Goal: Task Accomplishment & Management: Complete application form

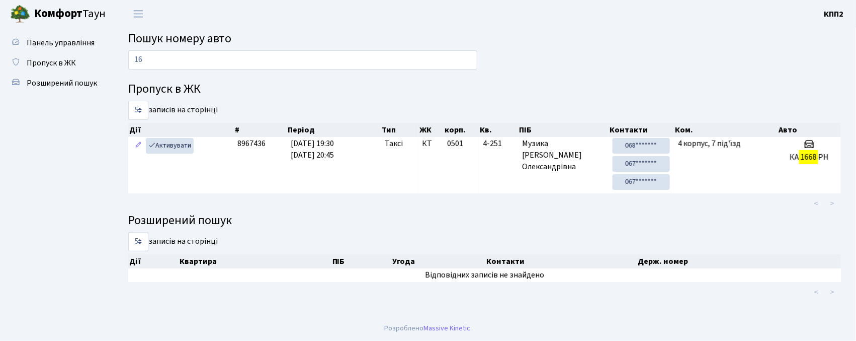
type input "1"
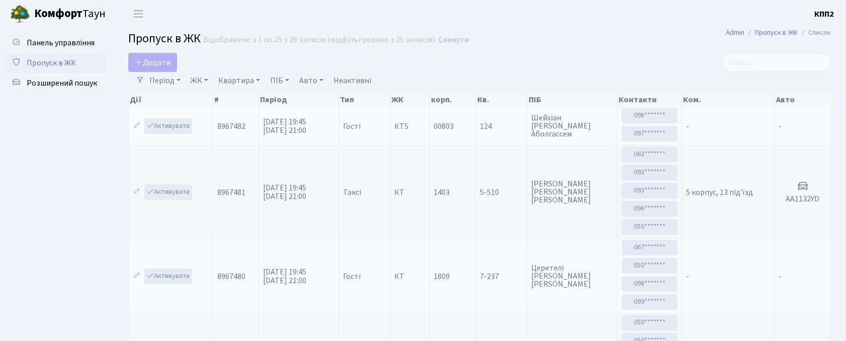
select select "25"
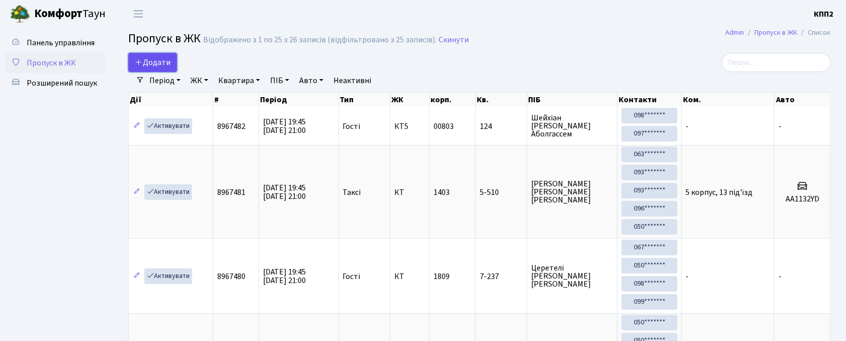
click at [154, 61] on span "Додати" at bounding box center [153, 62] width 36 height 11
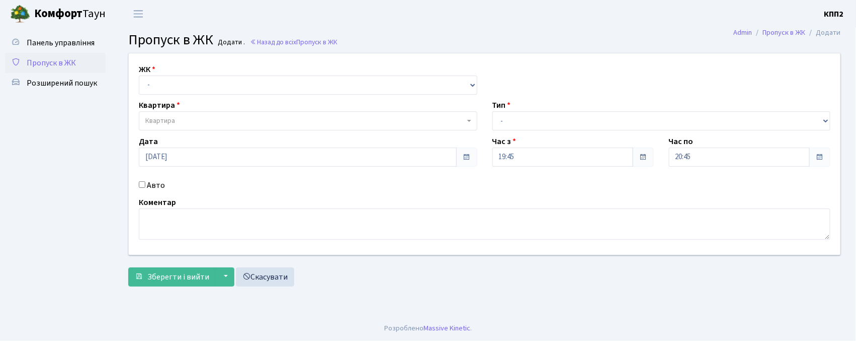
select select "271"
click at [139, 75] on select "- КТ, вул. Регенераторна, 4 КТ2, просп. Соборності, 17 КТ3, вул. Березнева, 16 …" at bounding box center [308, 84] width 339 height 19
select select
click at [189, 121] on span "Квартира" at bounding box center [305, 121] width 320 height 10
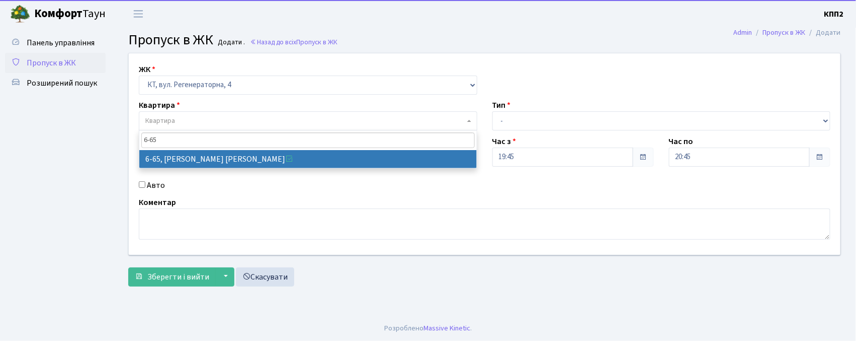
type input "6-65"
select select "5290"
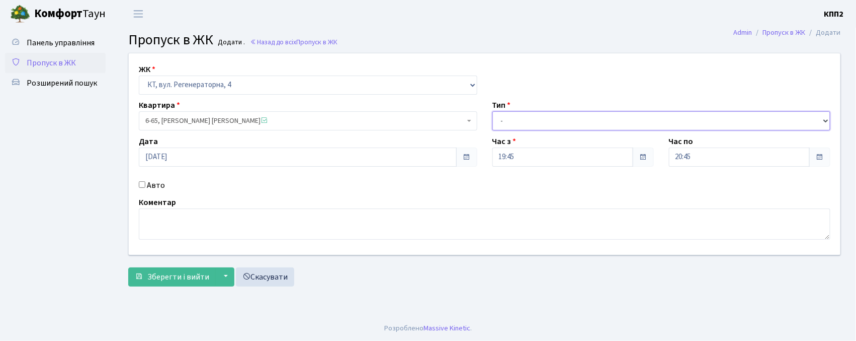
drag, startPoint x: 511, startPoint y: 120, endPoint x: 508, endPoint y: 130, distance: 10.5
click at [510, 125] on select "- Доставка Таксі Гості Сервіс" at bounding box center [662, 120] width 339 height 19
click at [493, 111] on select "- Доставка Таксі Гості Сервіс" at bounding box center [662, 120] width 339 height 19
click at [565, 124] on select "- Доставка Таксі Гості Сервіс" at bounding box center [662, 120] width 339 height 19
select select "1"
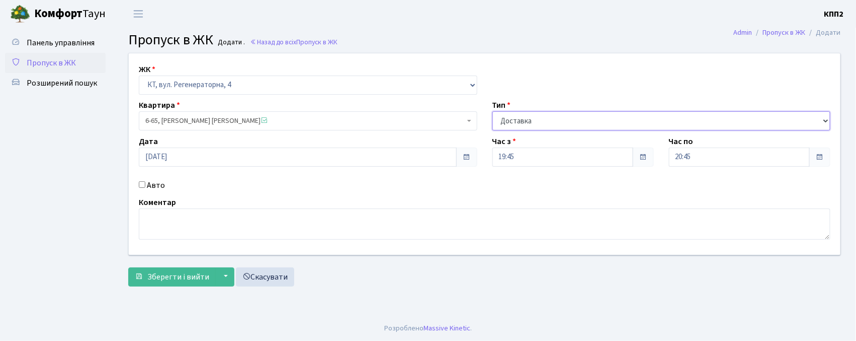
click at [493, 111] on select "- Доставка Таксі Гості Сервіс" at bounding box center [662, 120] width 339 height 19
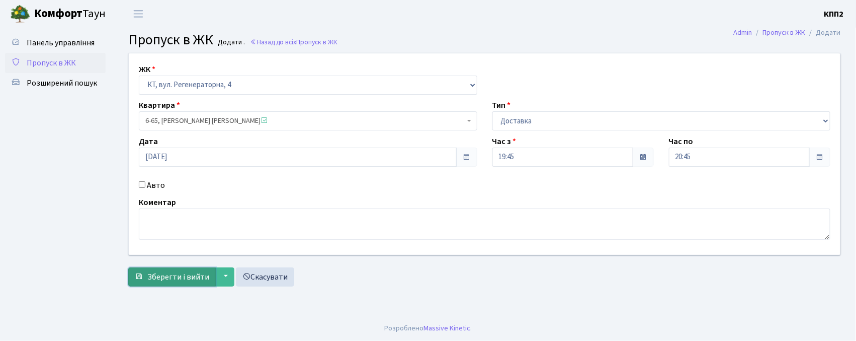
click at [158, 271] on span "Зберегти і вийти" at bounding box center [178, 276] width 62 height 11
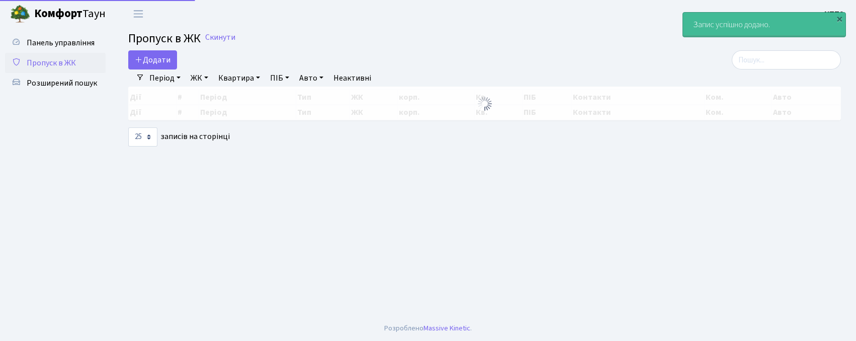
select select "25"
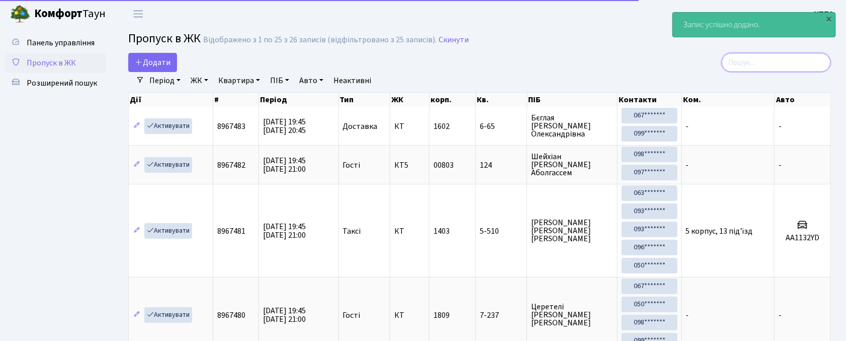
click at [749, 55] on input "search" at bounding box center [776, 62] width 109 height 19
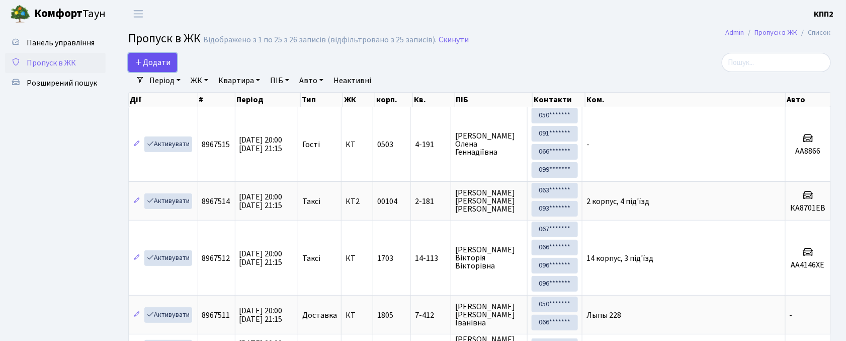
click at [164, 53] on link "Додати" at bounding box center [152, 62] width 49 height 19
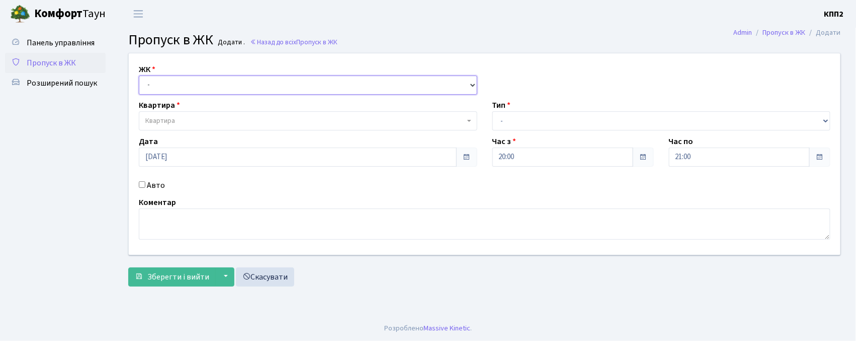
drag, startPoint x: 166, startPoint y: 85, endPoint x: 163, endPoint y: 92, distance: 7.2
click at [166, 85] on select "- КТ, вул. Регенераторна, 4 КТ2, просп. Соборності, 17 КТ3, вул. Березнева, 16 …" at bounding box center [308, 84] width 339 height 19
select select "271"
click at [139, 75] on select "- КТ, вул. Регенераторна, 4 КТ2, просп. Соборності, 17 КТ3, вул. Березнева, 16 …" at bounding box center [308, 84] width 339 height 19
select select
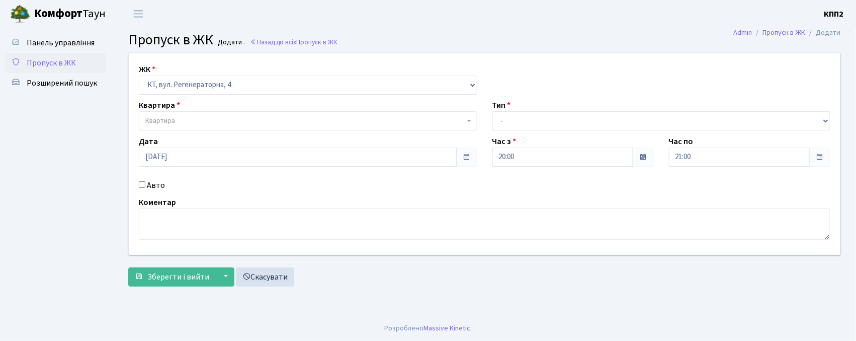
click at [165, 117] on span "Квартира" at bounding box center [160, 121] width 30 height 10
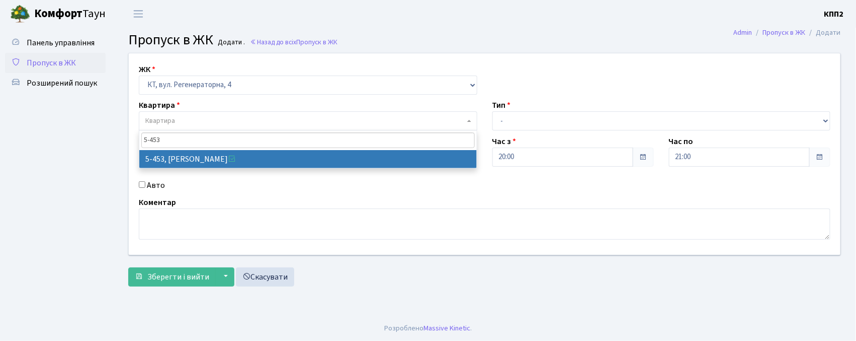
type input "5-453"
select select "2061"
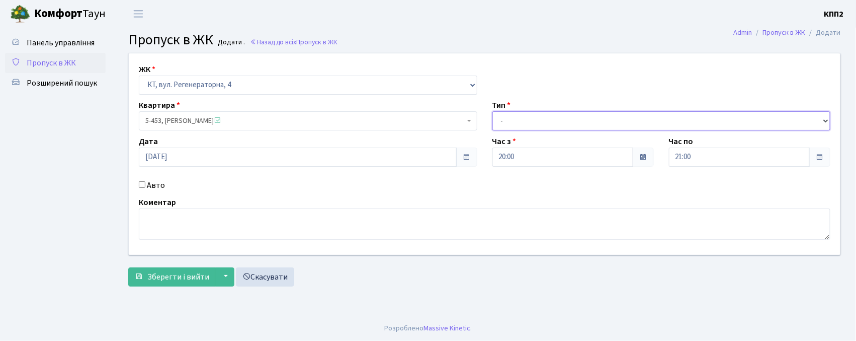
click at [540, 121] on select "- Доставка Таксі Гості Сервіс" at bounding box center [662, 120] width 339 height 19
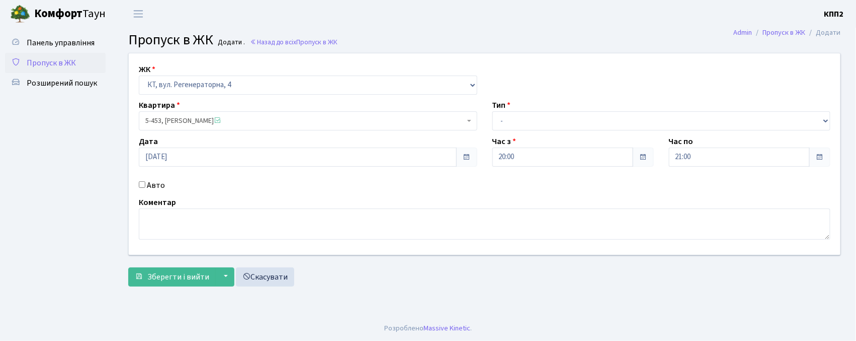
click at [190, 178] on div "ЖК - КТ, вул. Регенераторна, 4 КТ2, просп. Соборності, 17 КТ3, вул. Березнева, …" at bounding box center [484, 153] width 727 height 201
click at [277, 43] on link "Назад до всіх Пропуск в ЖК" at bounding box center [294, 42] width 88 height 10
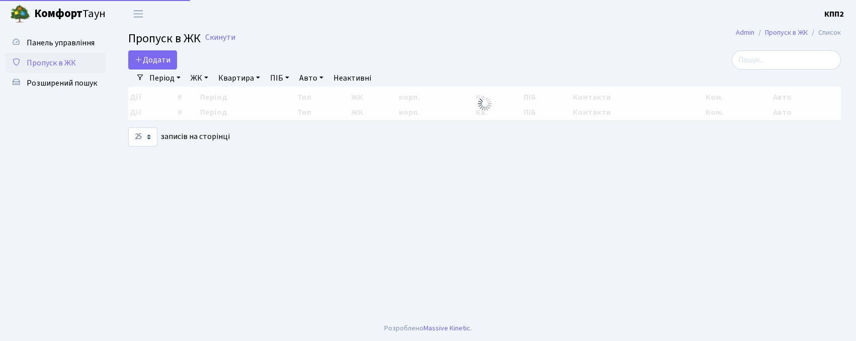
select select "25"
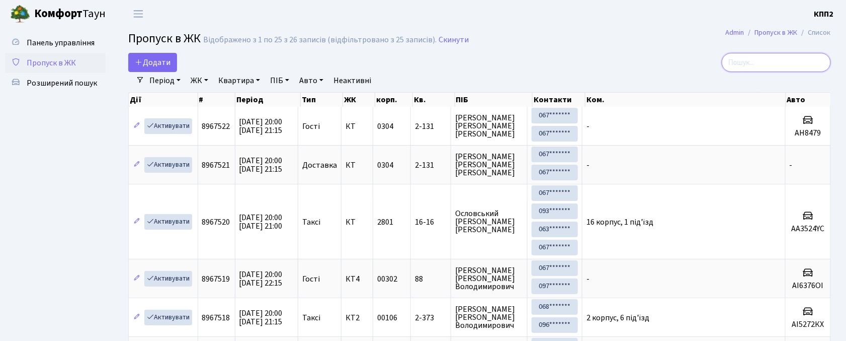
click at [775, 63] on input "search" at bounding box center [776, 62] width 109 height 19
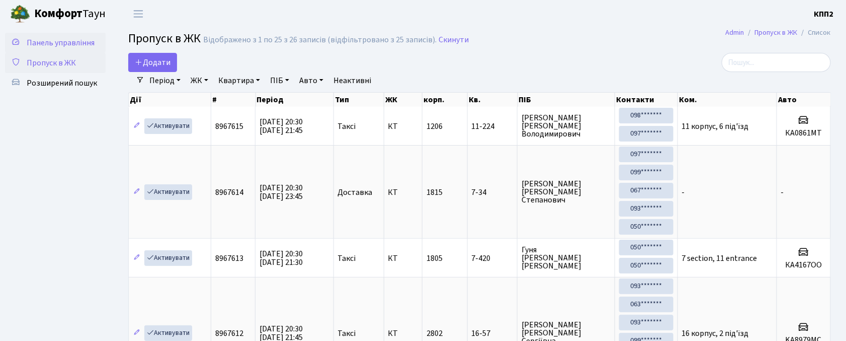
click at [45, 45] on span "Панель управління" at bounding box center [61, 42] width 68 height 11
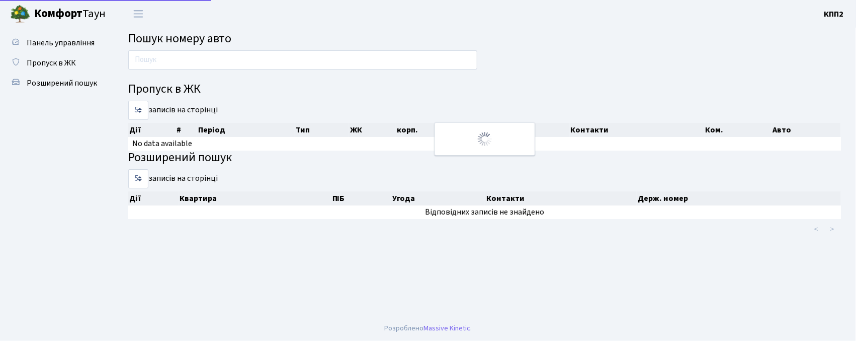
click at [62, 67] on span "Пропуск в ЖК" at bounding box center [51, 62] width 49 height 11
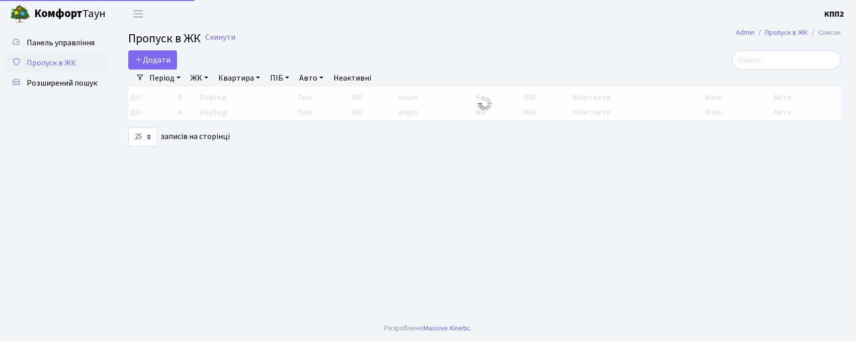
select select "25"
click at [71, 42] on span "Панель управління" at bounding box center [61, 42] width 68 height 11
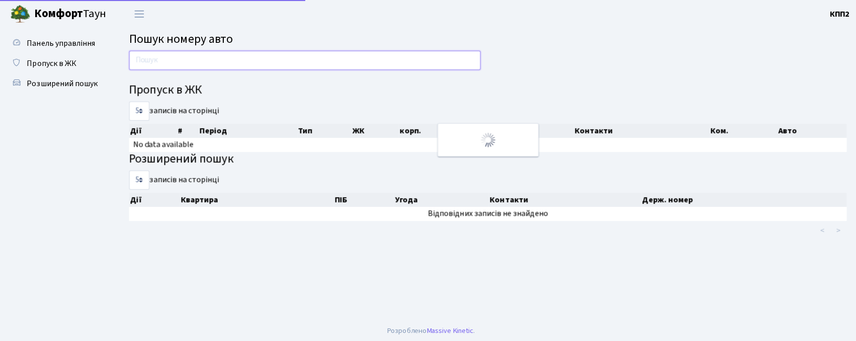
drag, startPoint x: 0, startPoint y: 0, endPoint x: 252, endPoint y: 63, distance: 259.3
click at [252, 63] on input "text" at bounding box center [302, 59] width 349 height 19
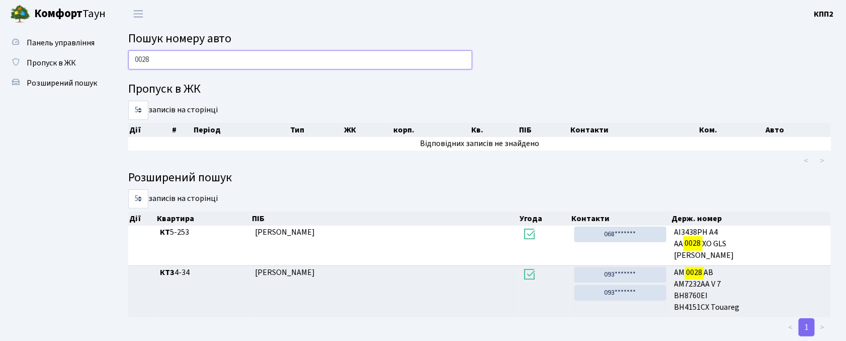
type input "0028"
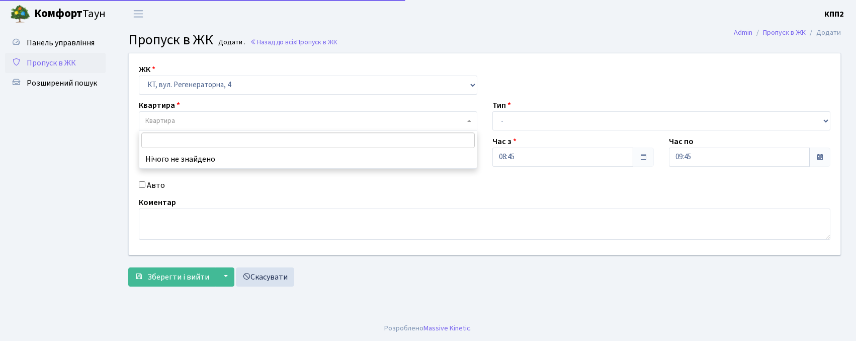
select select "271"
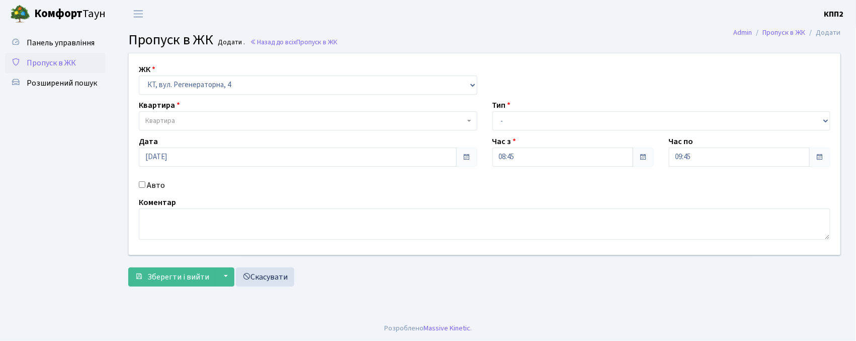
click at [285, 47] on h3 "Пропуск в ЖК Додати . Назад до всіх Пропуск в ЖК" at bounding box center [484, 40] width 713 height 17
click at [288, 43] on link "Назад до всіх Пропуск в ЖК" at bounding box center [294, 42] width 88 height 10
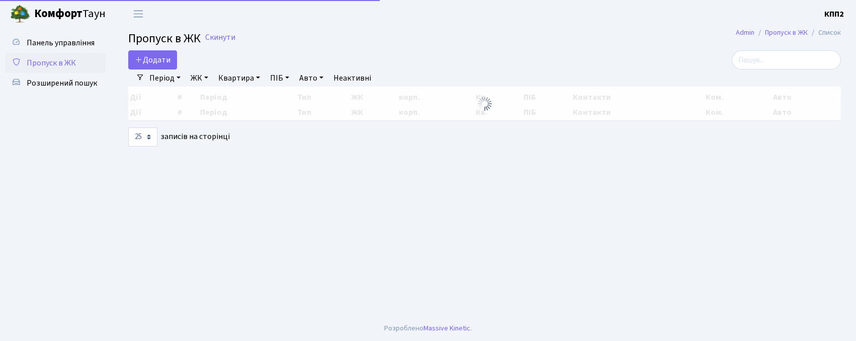
select select "25"
click at [780, 61] on input "search" at bounding box center [786, 59] width 109 height 19
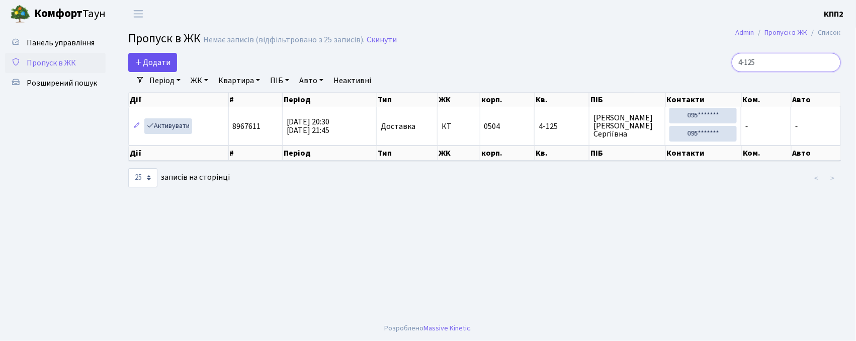
type input "4-125"
click at [158, 61] on span "Додати" at bounding box center [153, 62] width 36 height 11
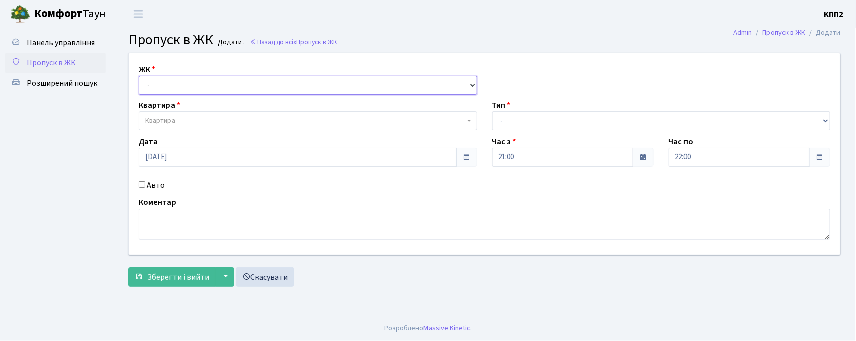
drag, startPoint x: 158, startPoint y: 83, endPoint x: 163, endPoint y: 93, distance: 11.3
click at [158, 83] on select "- КТ, вул. Регенераторна, 4 КТ2, просп. Соборності, 17 КТ3, вул. Березнева, 16 …" at bounding box center [308, 84] width 339 height 19
select select "271"
click at [139, 75] on select "- КТ, вул. Регенераторна, 4 КТ2, просп. [STREET_ADDRESS] [STREET_ADDRESS] [PERS…" at bounding box center [308, 84] width 339 height 19
select select
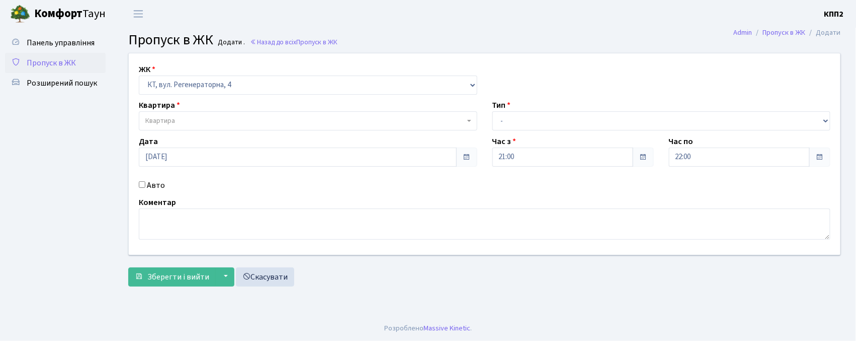
click at [176, 126] on span "Квартира" at bounding box center [305, 121] width 320 height 10
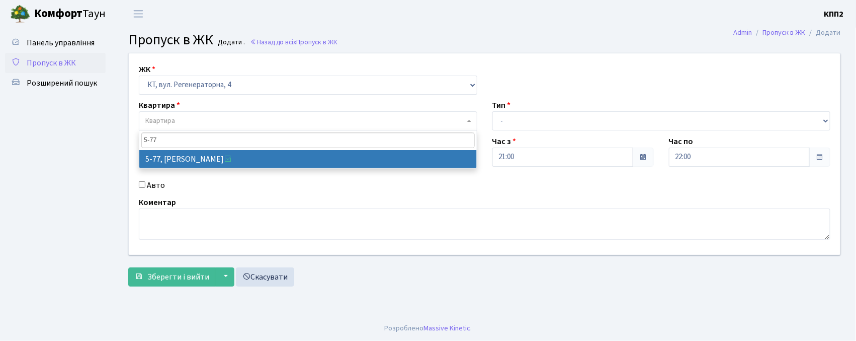
type input "5-77"
select select "2487"
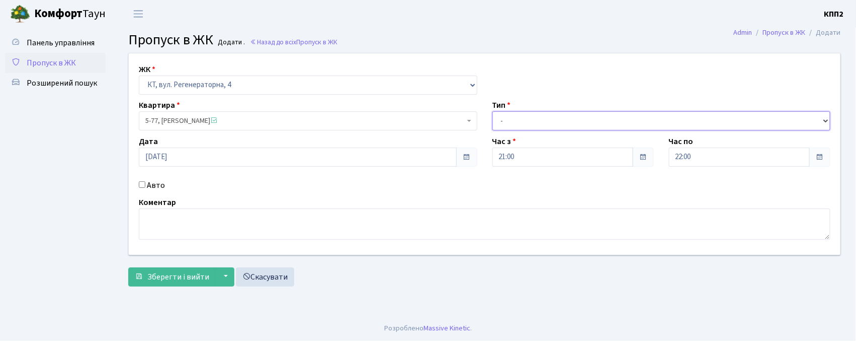
click at [516, 125] on select "- Доставка Таксі Гості Сервіс" at bounding box center [662, 120] width 339 height 19
select select "2"
click at [493, 111] on select "- Доставка Таксі Гості Сервіс" at bounding box center [662, 120] width 339 height 19
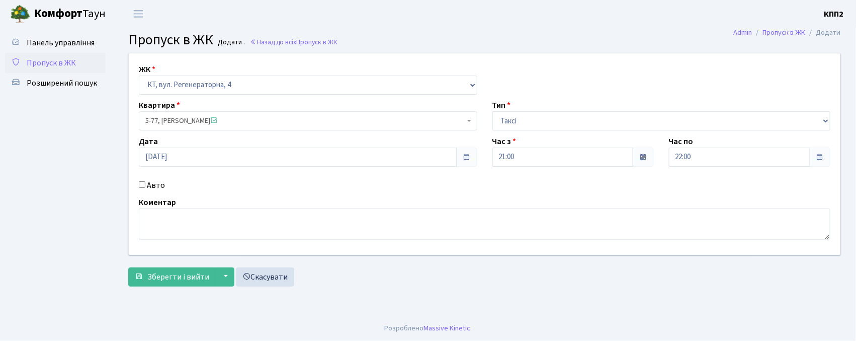
click at [140, 186] on input "Авто" at bounding box center [142, 184] width 7 height 7
checkbox input "true"
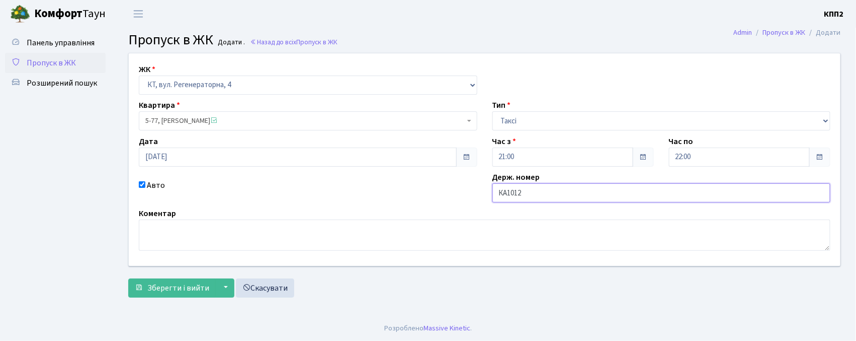
type input "КА1012РН"
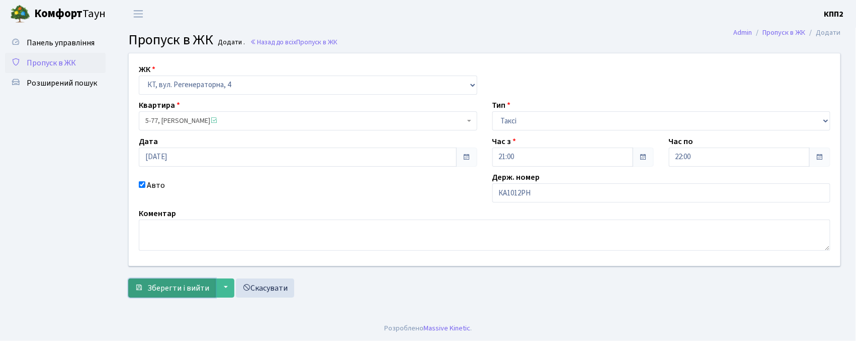
click at [153, 288] on span "Зберегти і вийти" at bounding box center [178, 287] width 62 height 11
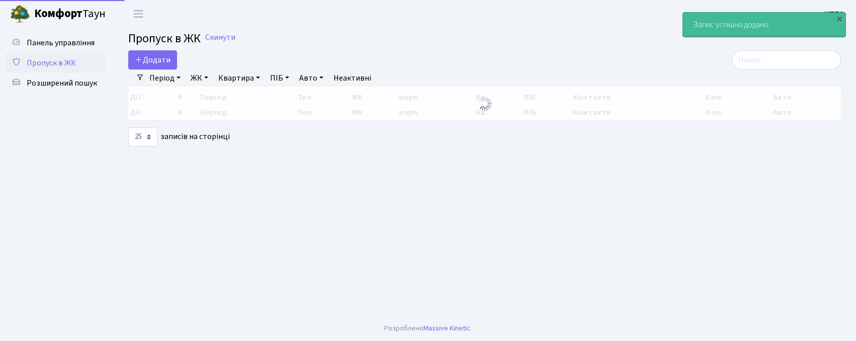
select select "25"
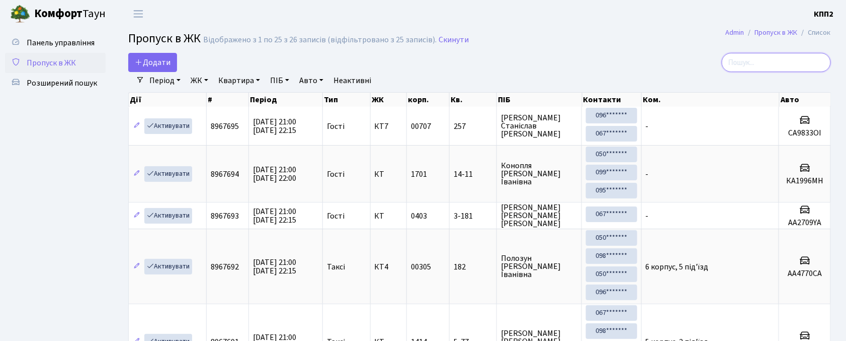
click at [779, 66] on input "search" at bounding box center [776, 62] width 109 height 19
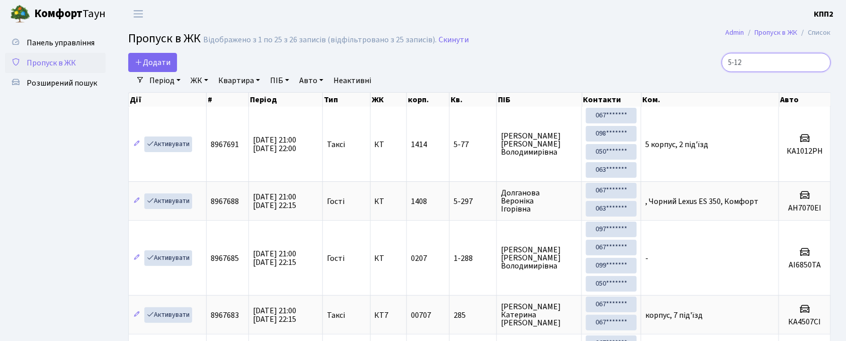
type input "5-127"
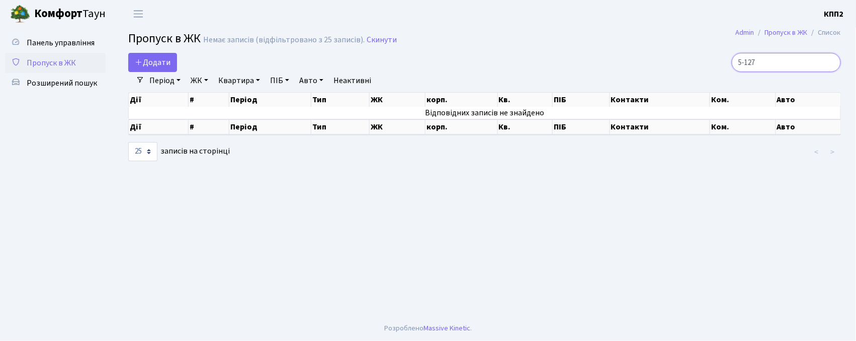
click at [831, 65] on input "5-127" at bounding box center [786, 62] width 109 height 19
click at [832, 62] on input "5-127" at bounding box center [786, 62] width 109 height 19
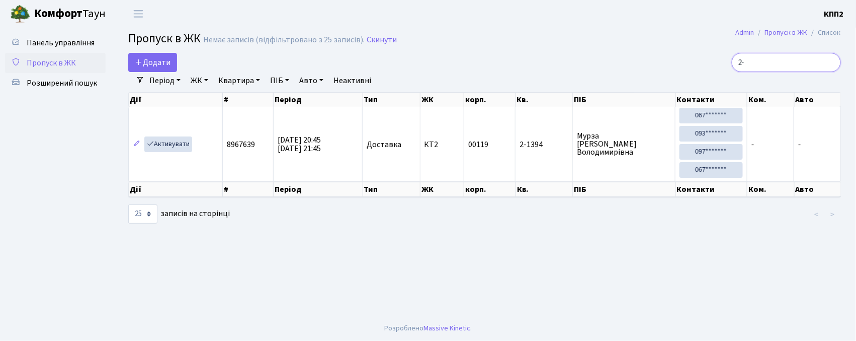
type input "2"
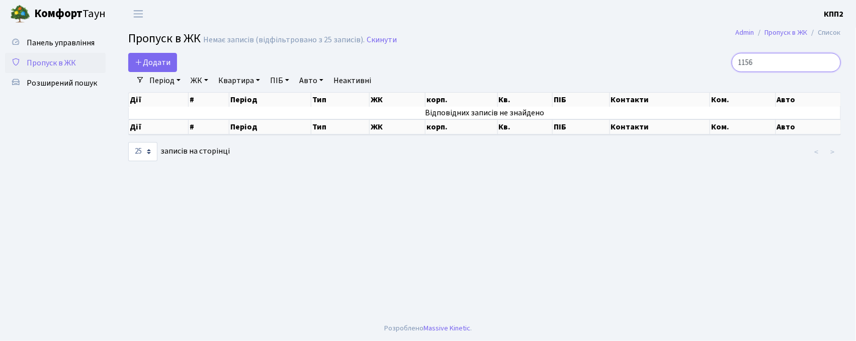
type input "1156"
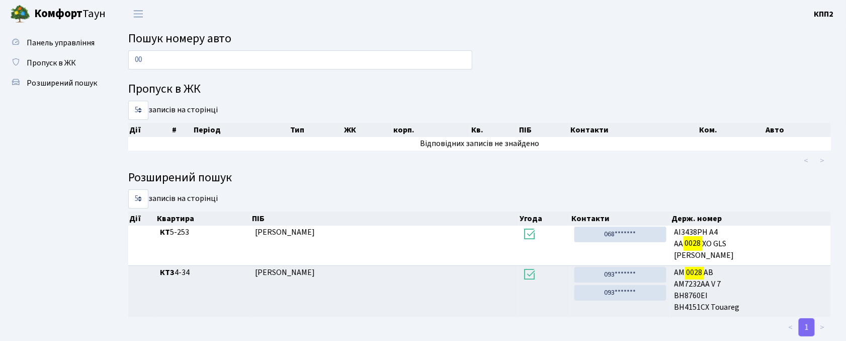
type input "0"
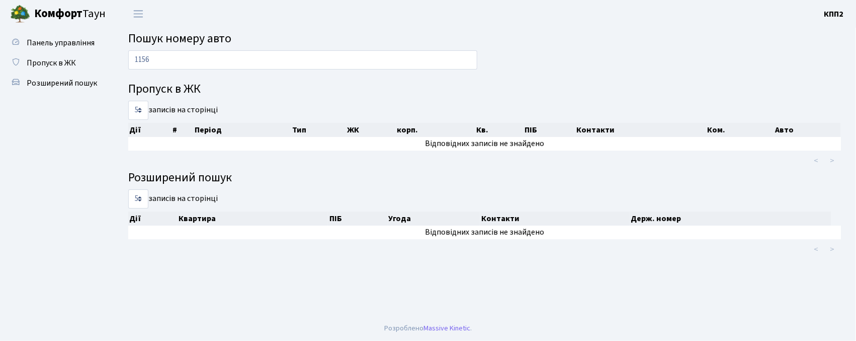
type input "1156"
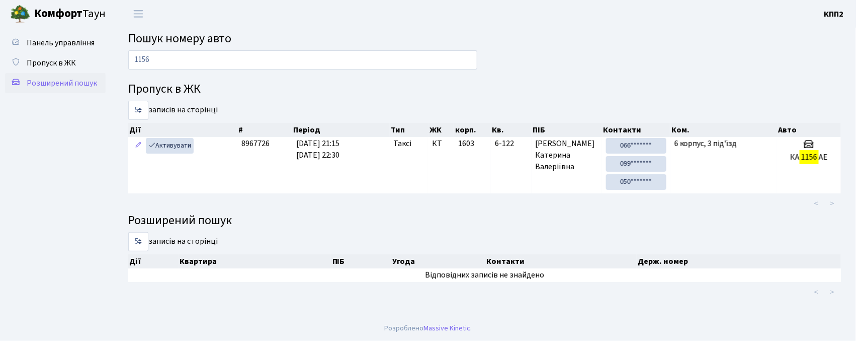
click at [49, 79] on span "Розширений пошук" at bounding box center [62, 82] width 70 height 11
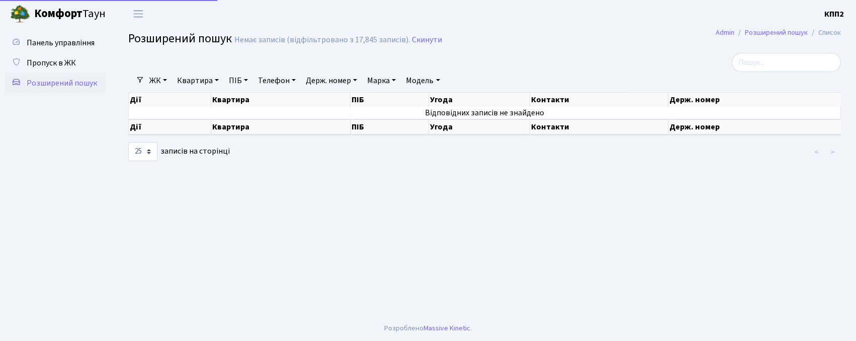
select select "25"
click at [209, 81] on link "Квартира" at bounding box center [198, 80] width 50 height 17
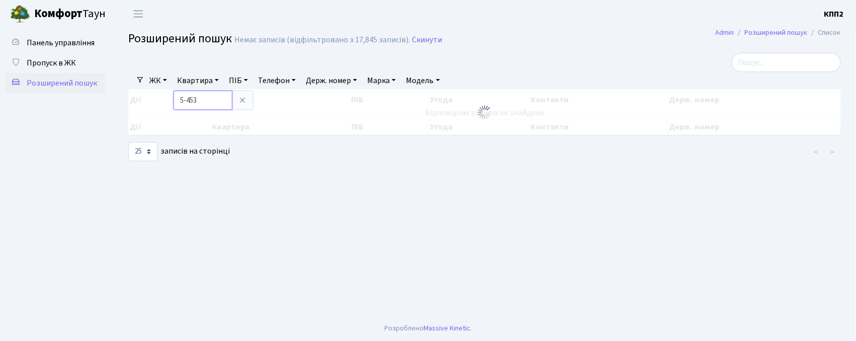
type input "5-453"
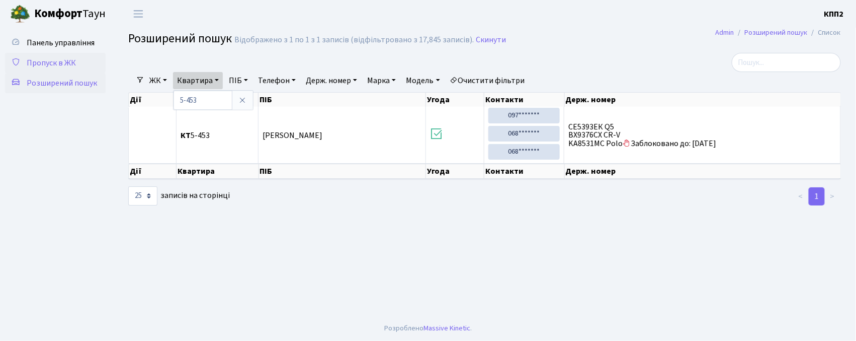
click at [61, 53] on ul "Панель управління Пропуск в ЖК Розширений пошук" at bounding box center [55, 172] width 101 height 278
click at [55, 58] on span "Пропуск в ЖК" at bounding box center [51, 62] width 49 height 11
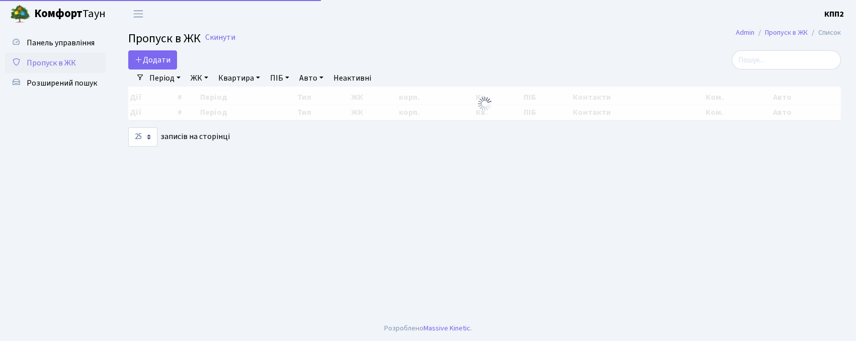
select select "25"
click at [161, 60] on span "Додати" at bounding box center [153, 59] width 36 height 11
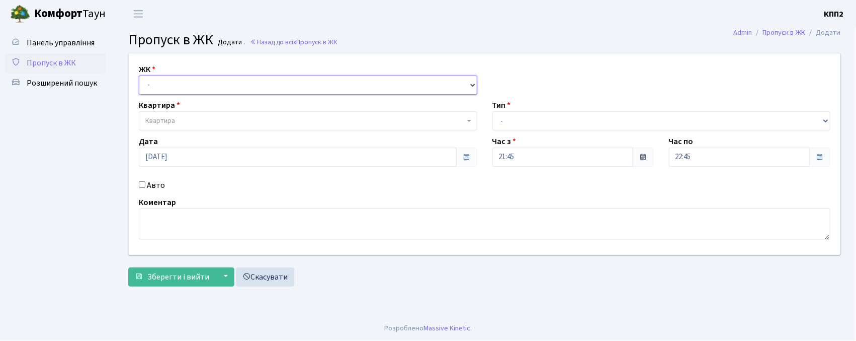
click at [155, 76] on select "- КТ, вул. Регенераторна, 4 КТ2, просп. [STREET_ADDRESS] [STREET_ADDRESS] [PERS…" at bounding box center [308, 84] width 339 height 19
select select "271"
click at [139, 75] on select "- КТ, вул. Регенераторна, 4 КТ2, просп. [STREET_ADDRESS] [STREET_ADDRESS] [PERS…" at bounding box center [308, 84] width 339 height 19
select select
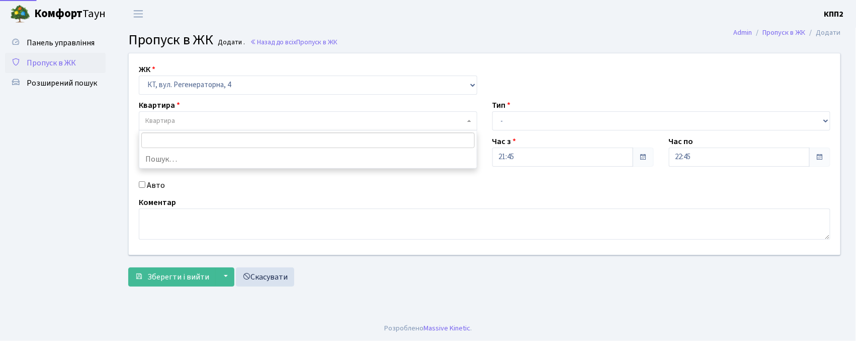
click at [157, 118] on span "Квартира" at bounding box center [160, 121] width 30 height 10
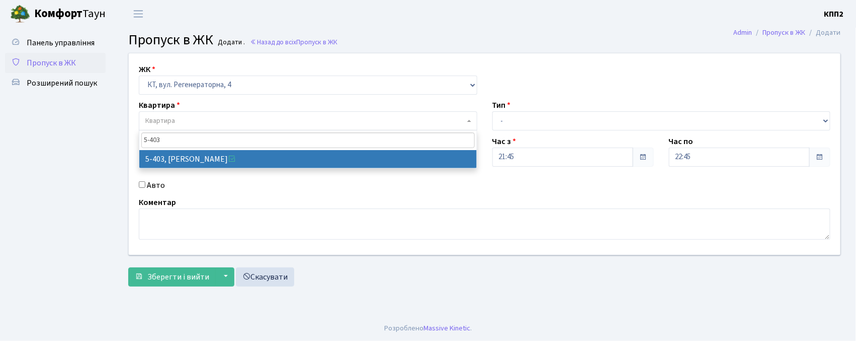
type input "5-403"
select select "2161"
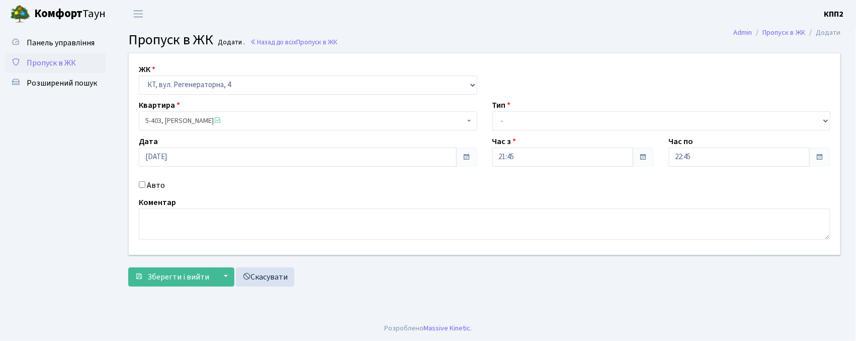
click at [567, 131] on div "ЖК - КТ, вул. Регенераторна, 4 КТ2, просп. [STREET_ADDRESS] [STREET_ADDRESS] [P…" at bounding box center [484, 153] width 727 height 201
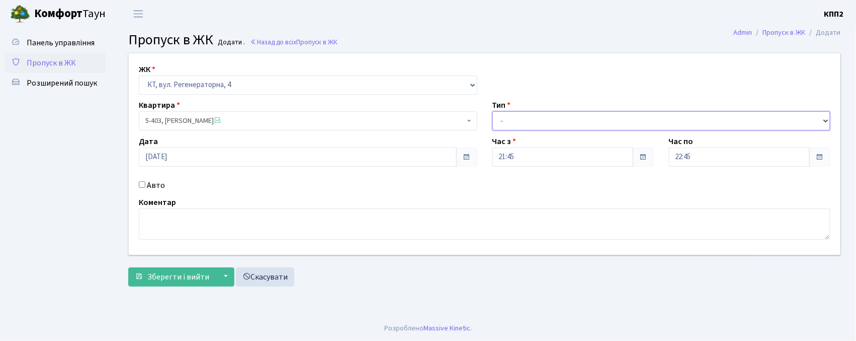
drag, startPoint x: 514, startPoint y: 128, endPoint x: 516, endPoint y: 133, distance: 5.4
click at [516, 133] on div "ЖК - КТ, вул. Регенераторна, 4 КТ2, просп. [STREET_ADDRESS] [STREET_ADDRESS] [P…" at bounding box center [484, 153] width 727 height 201
select select "3"
click at [493, 111] on select "- Доставка Таксі Гості Сервіс" at bounding box center [662, 120] width 339 height 19
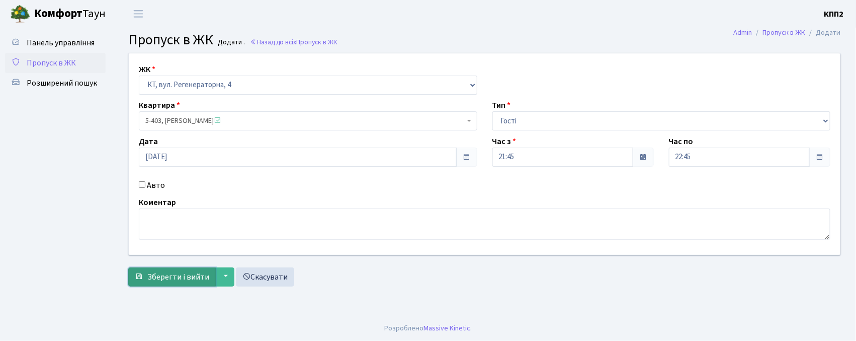
click at [168, 269] on button "Зберегти і вийти" at bounding box center [172, 276] width 88 height 19
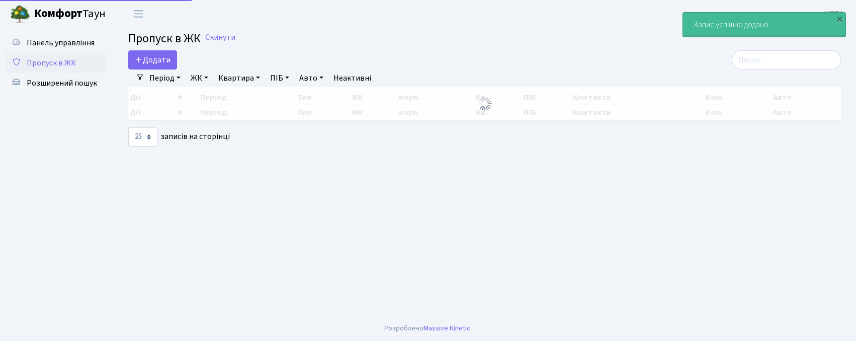
select select "25"
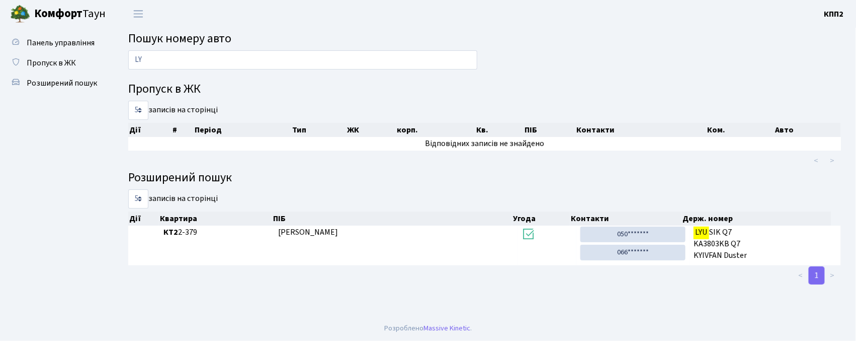
type input "L"
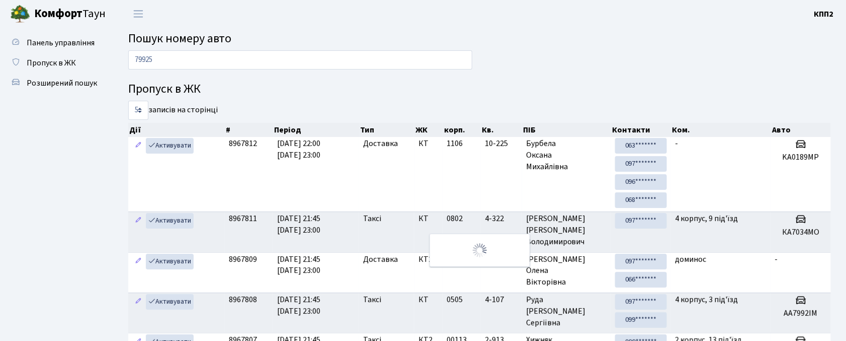
type input "7992"
